Goal: Information Seeking & Learning: Learn about a topic

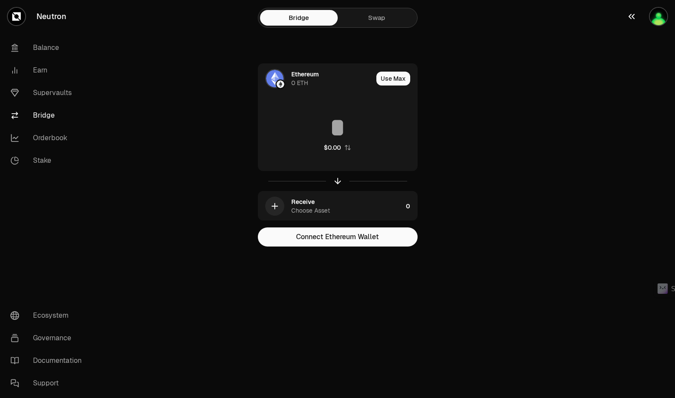
click at [660, 13] on img "button" at bounding box center [658, 16] width 17 height 17
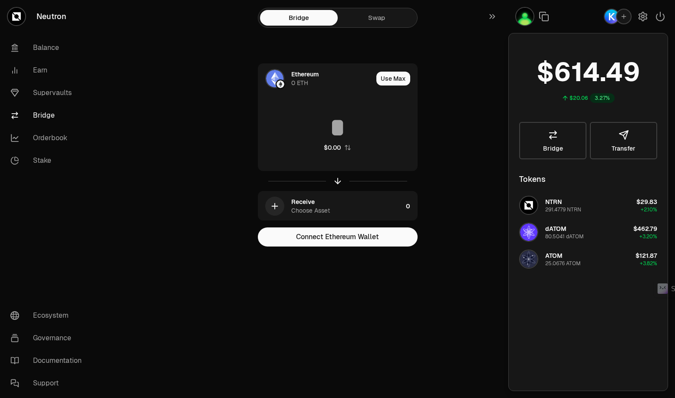
click at [523, 21] on img "button" at bounding box center [524, 16] width 17 height 17
click at [51, 92] on link "Supervaults" at bounding box center [48, 93] width 90 height 23
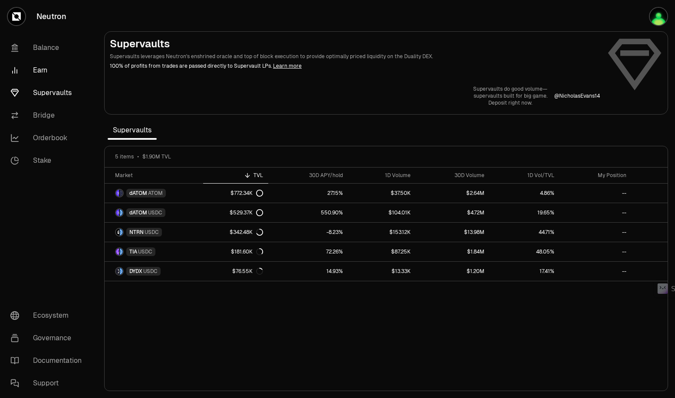
click at [40, 66] on link "Earn" at bounding box center [48, 70] width 90 height 23
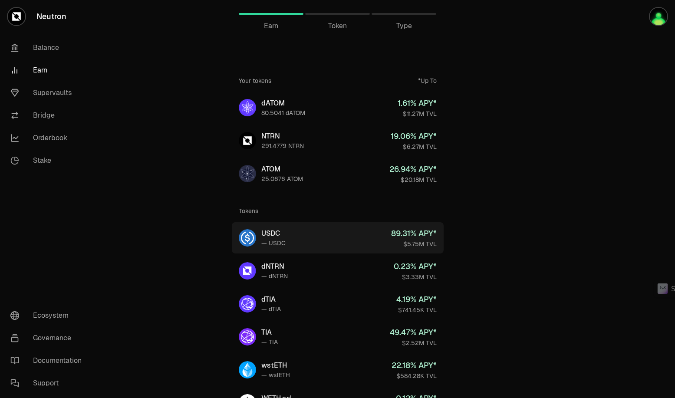
click at [283, 233] on div "USDC" at bounding box center [273, 233] width 24 height 10
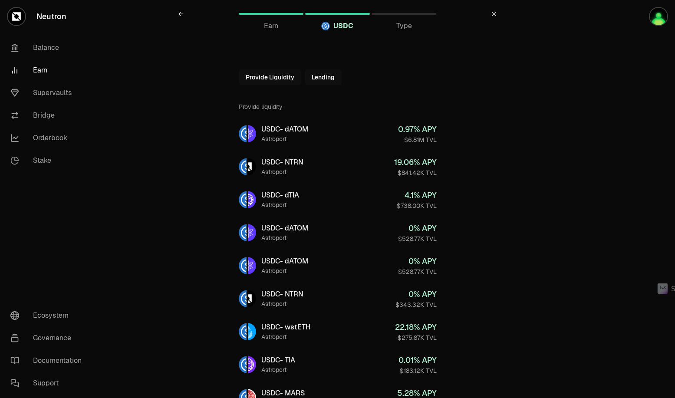
click at [46, 69] on link "Earn" at bounding box center [48, 70] width 90 height 23
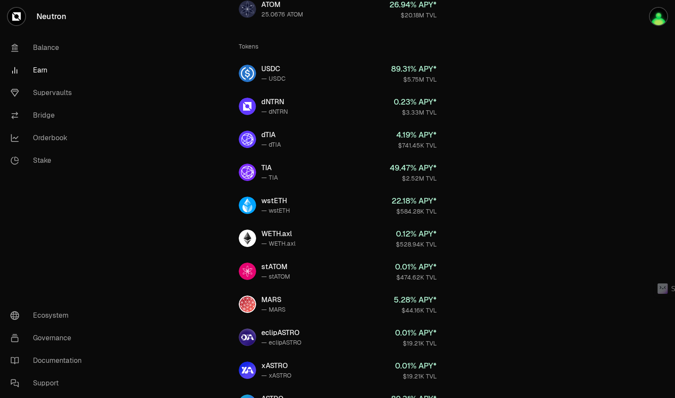
scroll to position [130, 0]
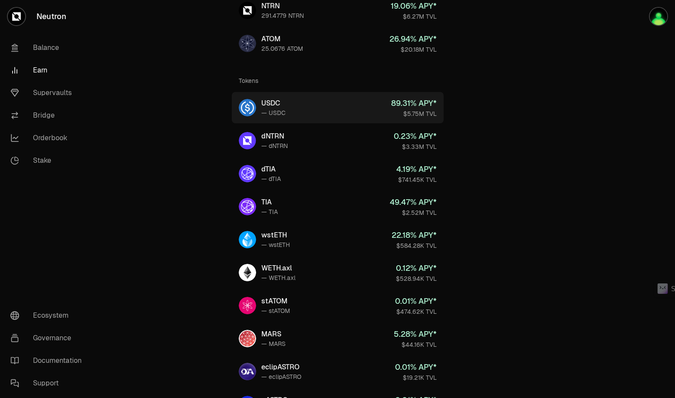
click at [283, 111] on div "— USDC" at bounding box center [273, 112] width 24 height 9
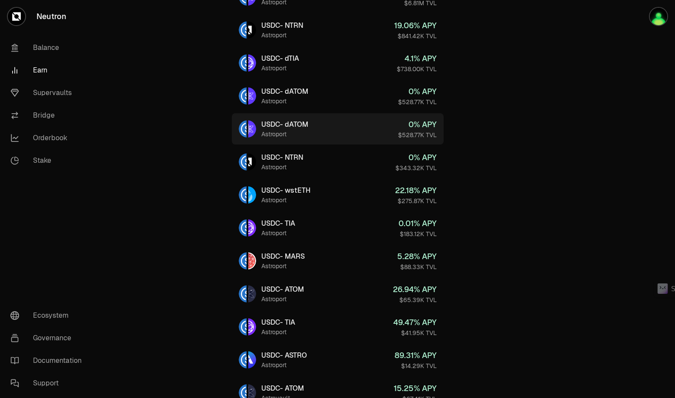
scroll to position [192, 0]
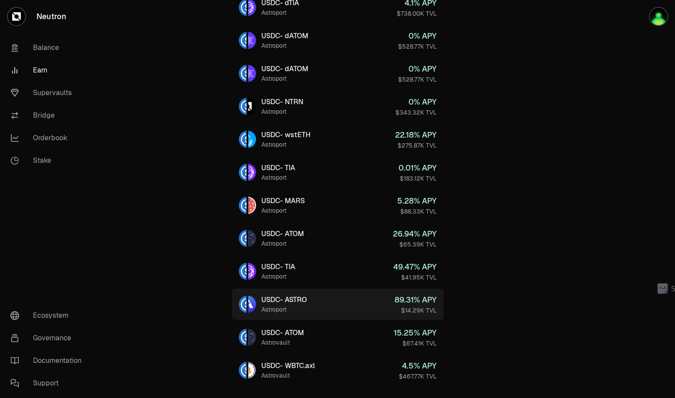
click at [278, 295] on div "USDC - ASTRO" at bounding box center [284, 300] width 46 height 10
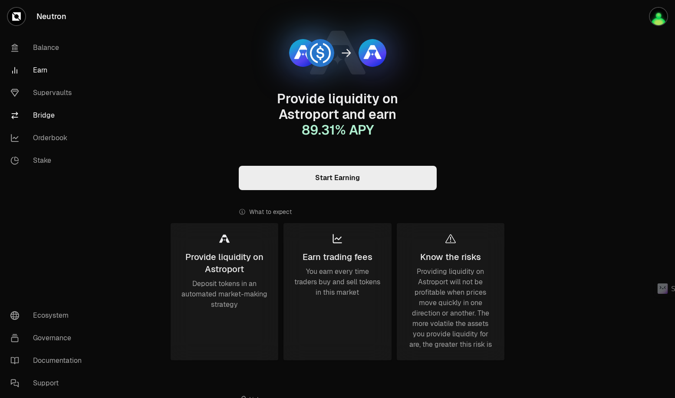
scroll to position [43, 0]
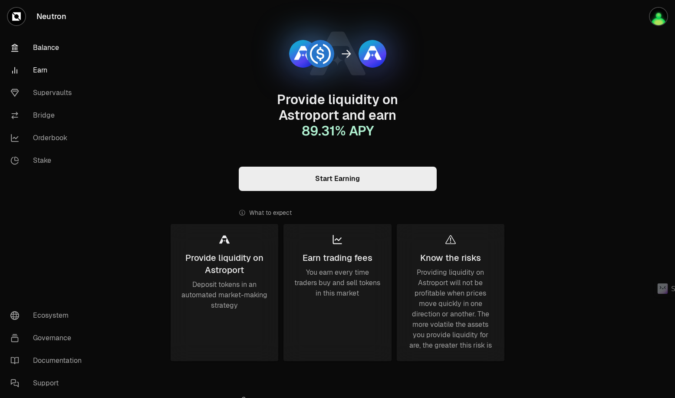
click at [46, 50] on link "Balance" at bounding box center [48, 47] width 90 height 23
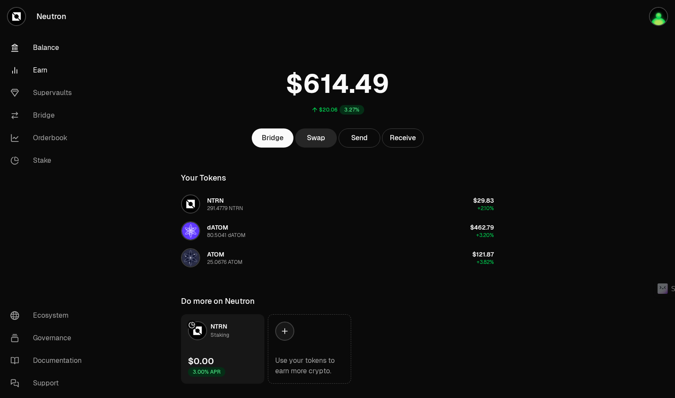
click at [39, 74] on link "Earn" at bounding box center [48, 70] width 90 height 23
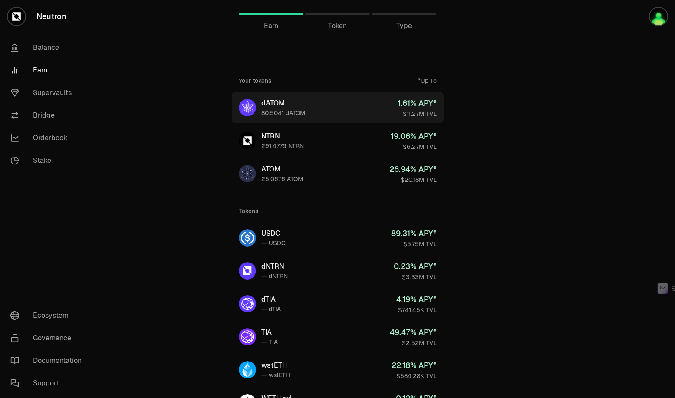
click at [276, 109] on div "80.5041 dATOM" at bounding box center [283, 112] width 44 height 9
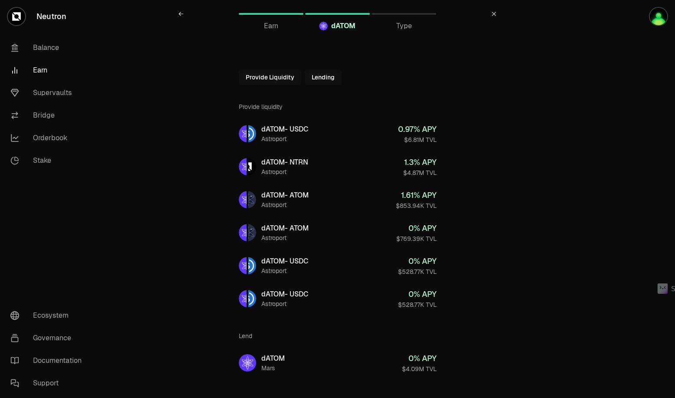
click at [39, 69] on link "Earn" at bounding box center [48, 70] width 90 height 23
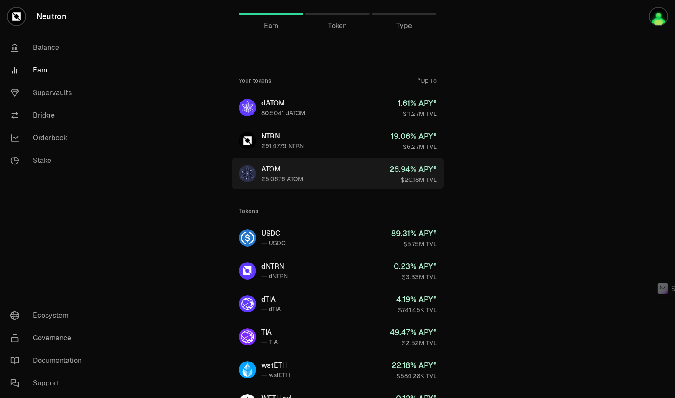
click at [275, 168] on div "ATOM" at bounding box center [282, 169] width 42 height 10
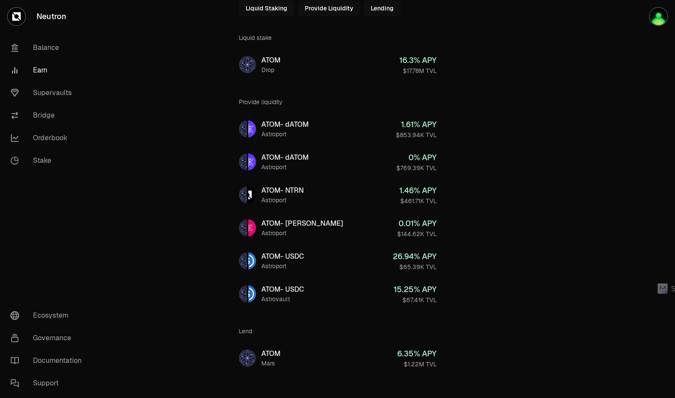
scroll to position [79, 0]
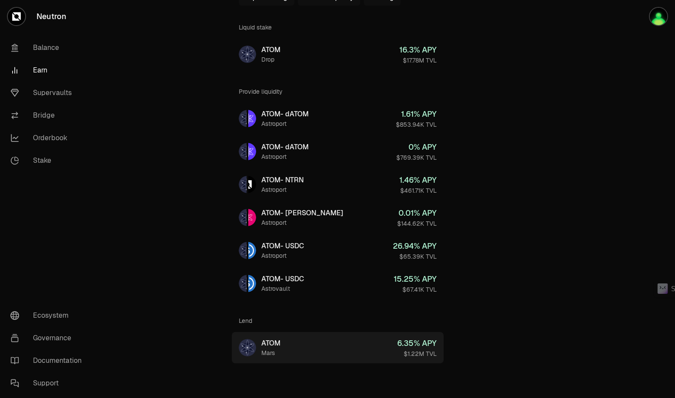
click at [269, 347] on div "ATOM" at bounding box center [270, 343] width 19 height 10
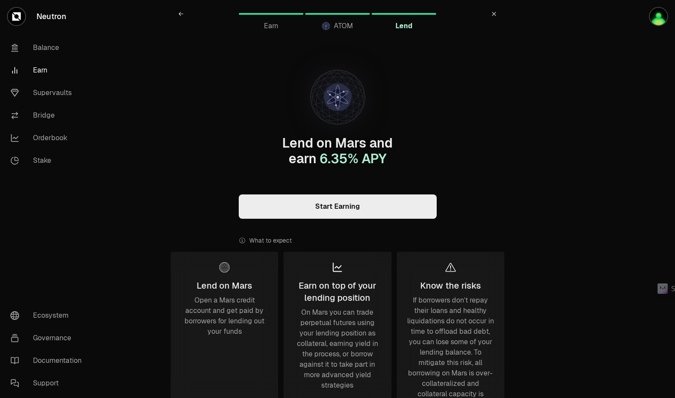
click at [350, 206] on link "Start Earning" at bounding box center [338, 206] width 198 height 24
click at [46, 158] on link "Stake" at bounding box center [48, 160] width 90 height 23
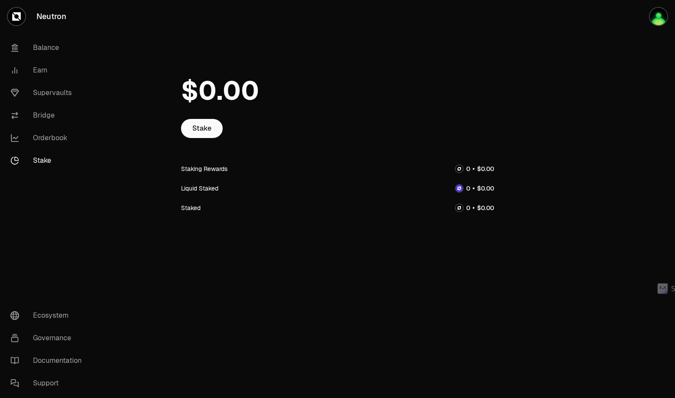
click at [196, 173] on div "Staking Rewards" at bounding box center [204, 168] width 46 height 9
click at [196, 185] on div "Liquid Staked" at bounding box center [199, 188] width 37 height 9
click at [188, 210] on div "Staked" at bounding box center [191, 208] width 20 height 9
click at [44, 13] on link "Neutron" at bounding box center [48, 16] width 97 height 33
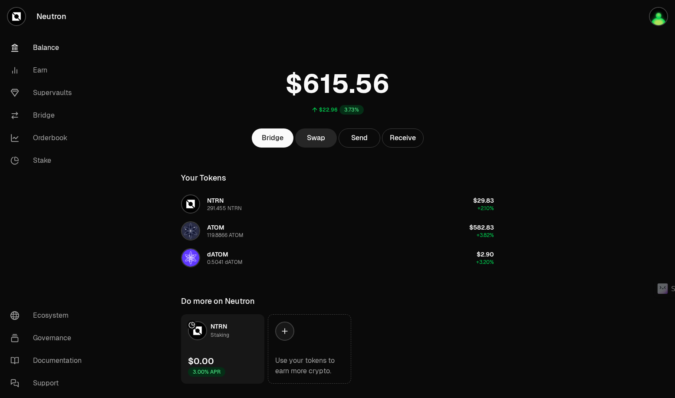
click at [632, 117] on div at bounding box center [626, 209] width 97 height 418
